Goal: Task Accomplishment & Management: Use online tool/utility

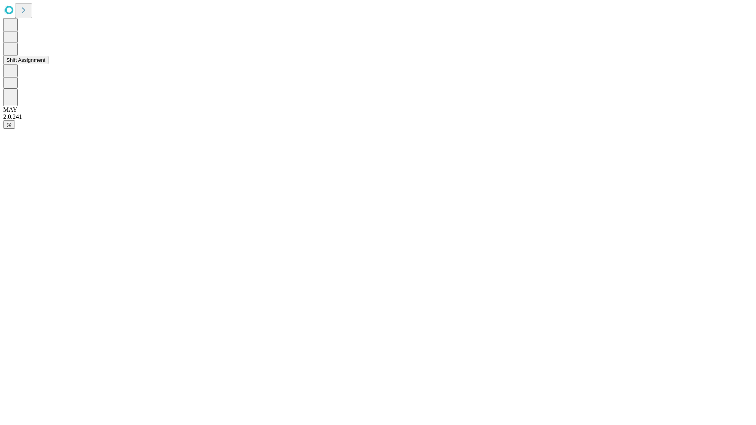
click at [48, 64] on button "Shift Assignment" at bounding box center [25, 60] width 45 height 8
